Goal: Information Seeking & Learning: Learn about a topic

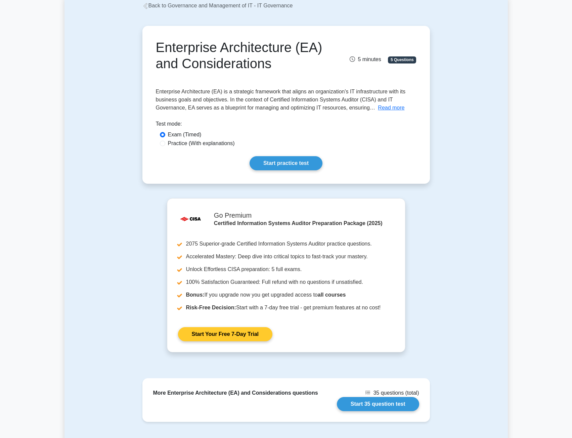
scroll to position [5, 0]
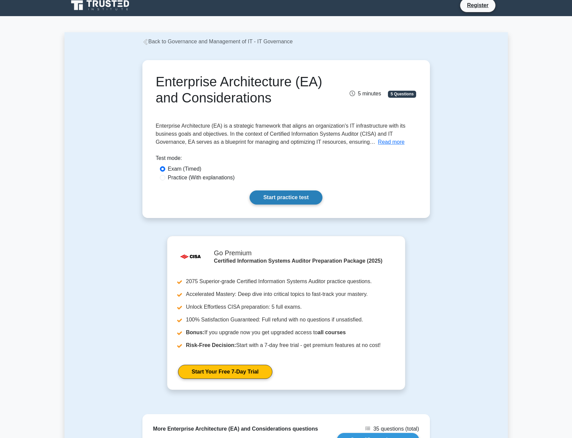
click at [294, 197] on link "Start practice test" at bounding box center [285, 197] width 73 height 14
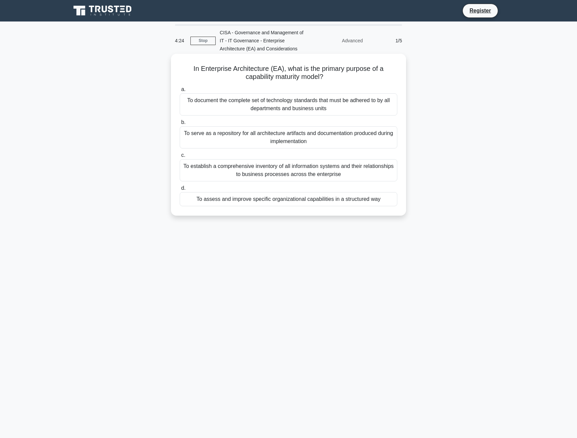
click at [287, 199] on div "To assess and improve specific organizational capabilities in a structured way" at bounding box center [289, 199] width 218 height 14
click at [180, 190] on input "d. To assess and improve specific organizational capabilities in a structured w…" at bounding box center [180, 188] width 0 height 4
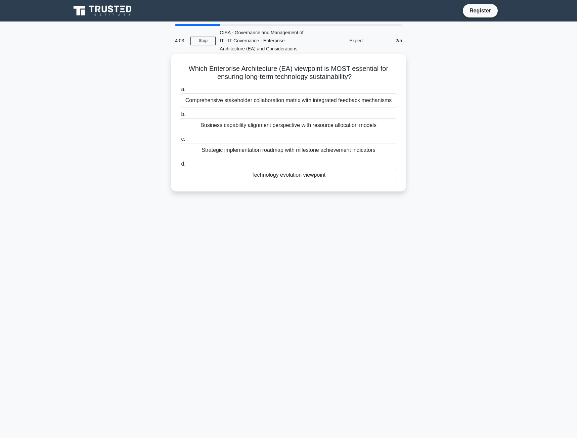
click at [293, 103] on div "Comprehensive stakeholder collaboration matrix with integrated feedback mechani…" at bounding box center [289, 100] width 218 height 14
click at [180, 92] on input "a. Comprehensive stakeholder collaboration matrix with integrated feedback mech…" at bounding box center [180, 89] width 0 height 4
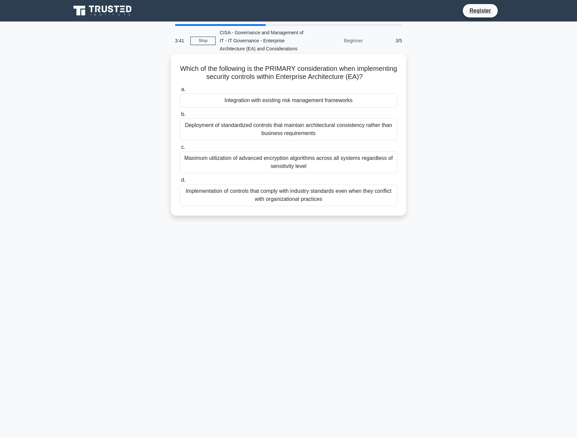
click at [298, 102] on div "Integration with existing risk management frameworks" at bounding box center [289, 100] width 218 height 14
click at [180, 92] on input "a. Integration with existing risk management frameworks" at bounding box center [180, 89] width 0 height 4
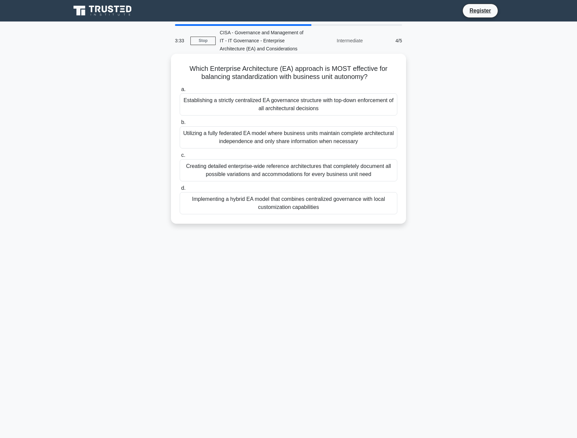
click at [255, 140] on div "Utilizing a fully federated EA model where business units maintain complete arc…" at bounding box center [289, 137] width 218 height 22
click at [180, 125] on input "b. Utilizing a fully federated EA model where business units maintain complete …" at bounding box center [180, 122] width 0 height 4
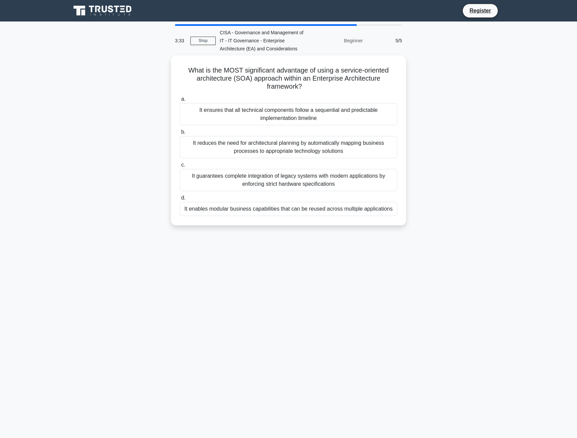
click at [255, 140] on div "It reduces the need for architectural planning by automatically mapping busines…" at bounding box center [289, 147] width 218 height 22
click at [180, 134] on input "b. It reduces the need for architectural planning by automatically mapping busi…" at bounding box center [180, 132] width 0 height 4
